Goal: Task Accomplishment & Management: Use online tool/utility

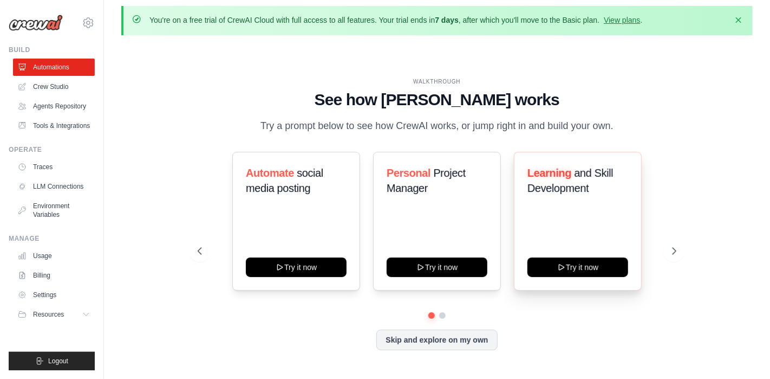
scroll to position [37, 0]
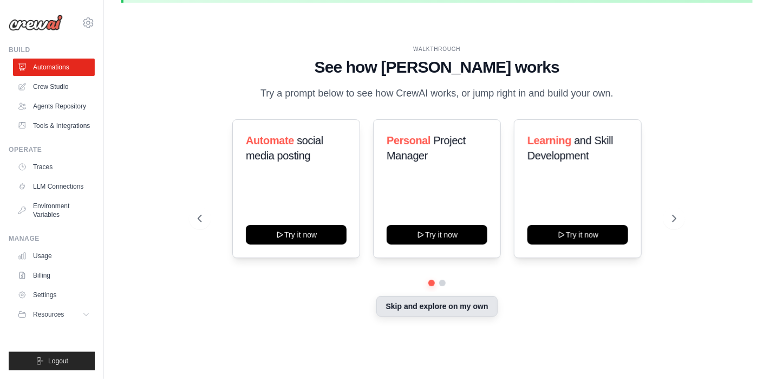
click at [435, 305] on button "Skip and explore on my own" at bounding box center [436, 306] width 121 height 21
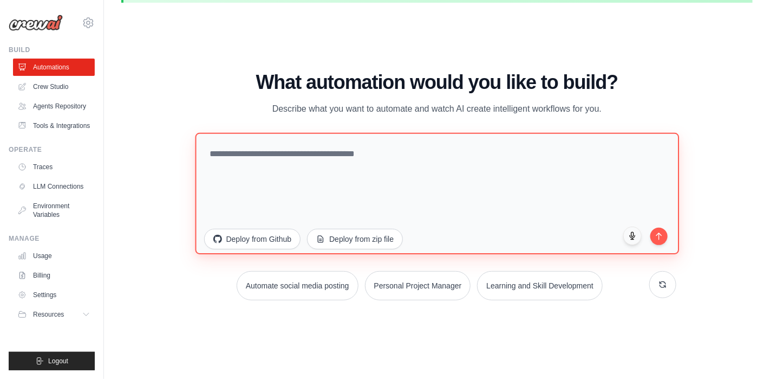
click at [252, 158] on textarea at bounding box center [437, 192] width 484 height 121
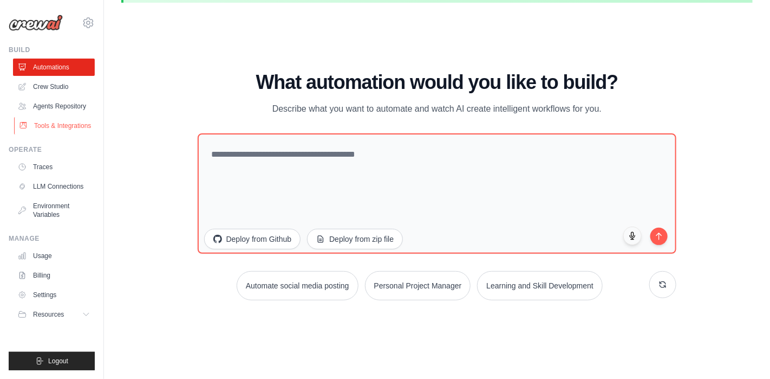
click at [48, 125] on link "Tools & Integrations" at bounding box center [55, 125] width 82 height 17
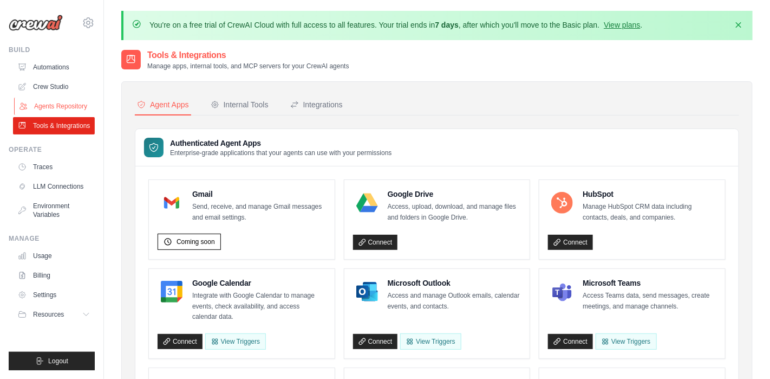
click at [70, 109] on link "Agents Repository" at bounding box center [55, 105] width 82 height 17
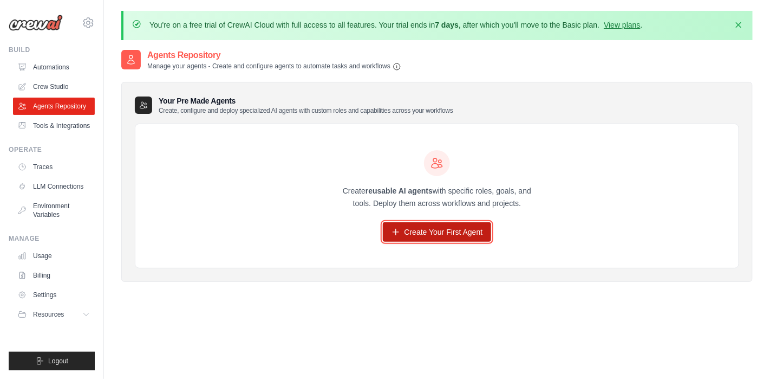
click at [425, 234] on link "Create Your First Agent" at bounding box center [437, 231] width 109 height 19
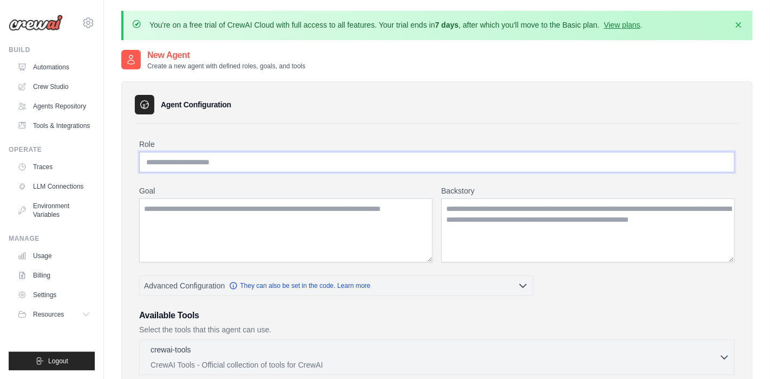
click at [190, 164] on input "Role" at bounding box center [437, 162] width 596 height 21
